Goal: Task Accomplishment & Management: Manage account settings

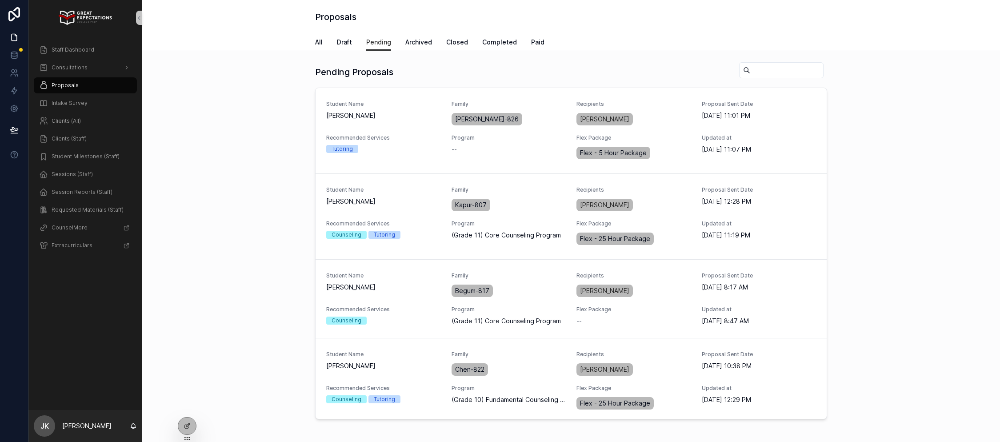
click at [354, 42] on div "All Draft Pending Archived Closed Completed Paid" at bounding box center [571, 42] width 512 height 17
click at [353, 41] on div "All Draft Pending Archived Closed Completed Paid" at bounding box center [571, 42] width 512 height 17
click at [342, 40] on span "Draft" at bounding box center [344, 42] width 15 height 9
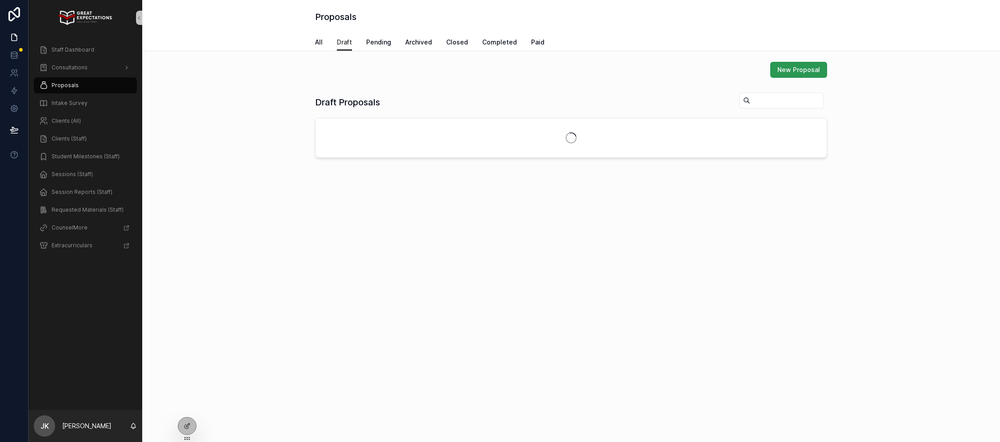
click at [802, 69] on span "New Proposal" at bounding box center [799, 69] width 43 height 9
click at [366, 40] on span "Pending" at bounding box center [378, 42] width 25 height 9
click at [339, 44] on span "Draft" at bounding box center [344, 42] width 15 height 9
